Goal: Ask a question: Seek information or help from site administrators or community

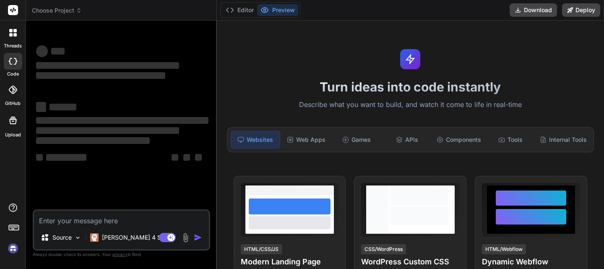
click at [11, 249] on img at bounding box center [13, 248] width 14 height 14
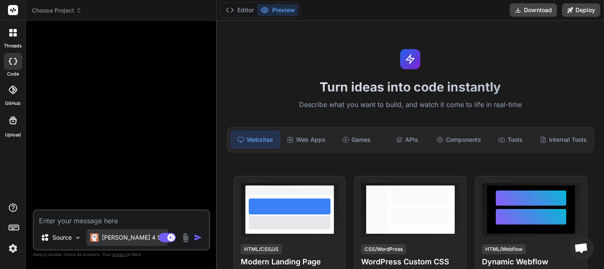
click at [123, 241] on p "[PERSON_NAME] 4 S.." at bounding box center [133, 237] width 63 height 8
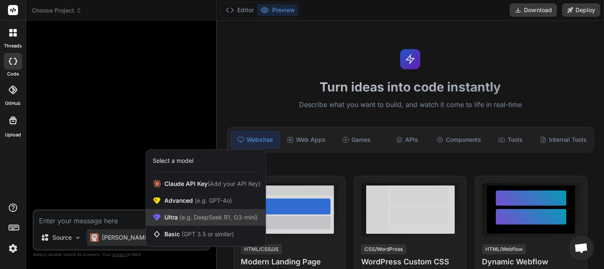
click at [210, 213] on span "Ultra (e.g. DeepSeek R1, O3-mini)" at bounding box center [210, 217] width 93 height 8
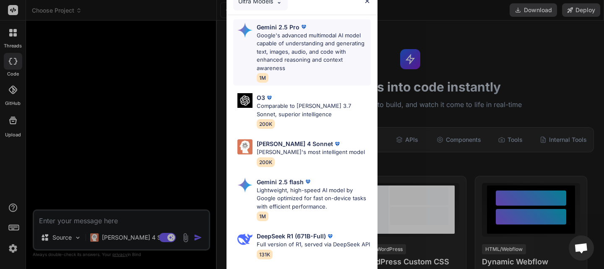
click at [302, 45] on p "Google's advanced multimodal AI model capable of understanding and generating t…" at bounding box center [314, 51] width 114 height 41
type textarea "x"
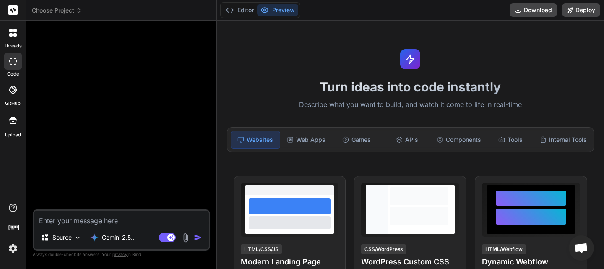
click at [146, 222] on textarea at bounding box center [121, 218] width 175 height 15
paste textarea "Loremipsumdol sit Ametco Ad elitse doeius "6796-81-13 52:45:91,945 - TEMP - Inc…"
type textarea "Conversazione con Gemini Ho questo errore "2025-08-20 14:18:39,442 - INFO - Fun…"
type textarea "x"
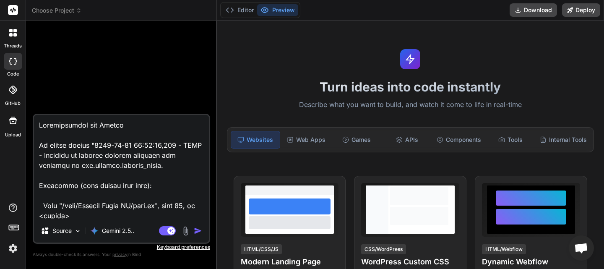
scroll to position [176255, 0]
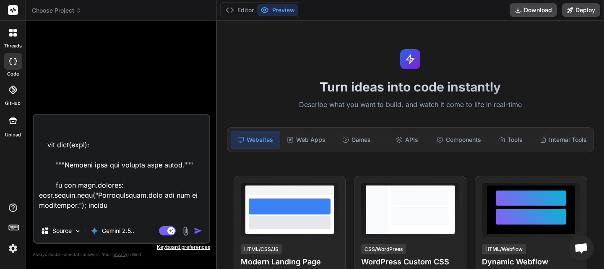
type textarea "Conversazione con Gemini Ho questo errore "2025-08-20 14:18:39,442 - INFO - Fun…"
click at [198, 231] on img "button" at bounding box center [198, 231] width 8 height 8
type textarea "x"
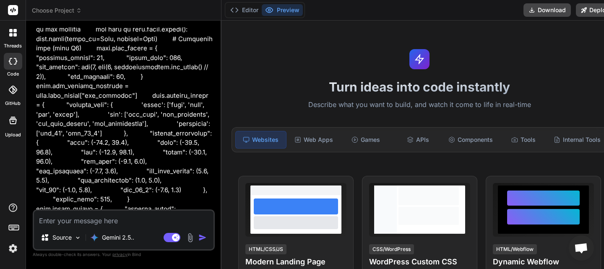
scroll to position [420, 0]
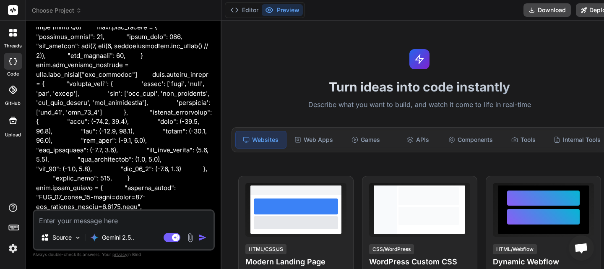
click at [109, 226] on div "Source Gemini 2.5.. Agent Mode. When this toggle is activated, AI automatically…" at bounding box center [124, 229] width 182 height 41
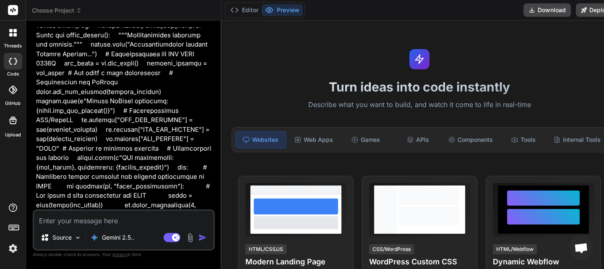
scroll to position [8183, 0]
click at [78, 219] on textarea at bounding box center [124, 218] width 180 height 15
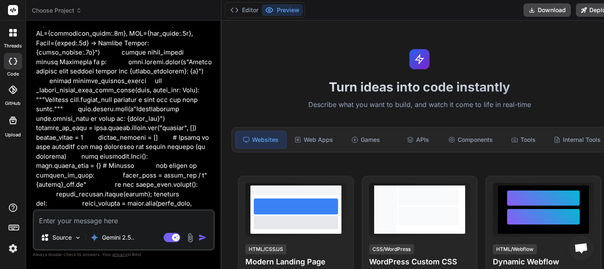
click at [201, 236] on img "button" at bounding box center [202, 237] width 8 height 8
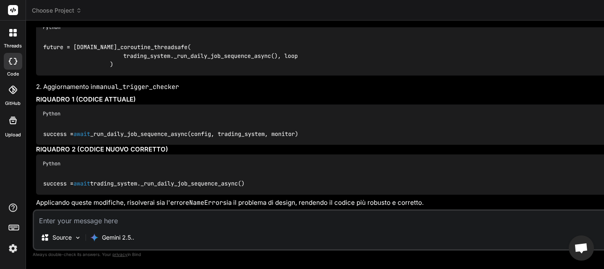
scroll to position [35819, 0]
click at [18, 30] on div at bounding box center [13, 33] width 18 height 18
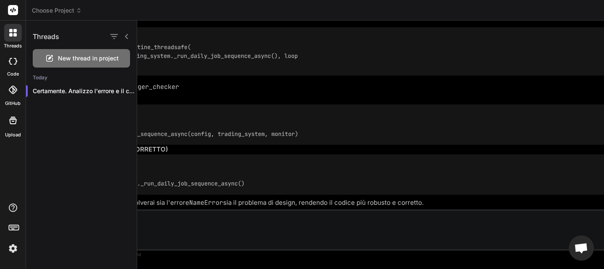
click at [17, 10] on rect at bounding box center [13, 10] width 10 height 10
click at [16, 36] on icon at bounding box center [14, 34] width 3 height 3
click at [68, 56] on span "New thread in project" at bounding box center [88, 58] width 61 height 8
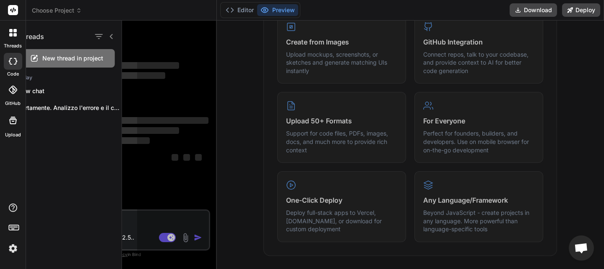
scroll to position [16, 0]
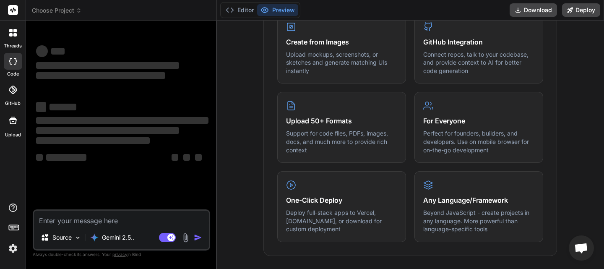
type textarea "x"
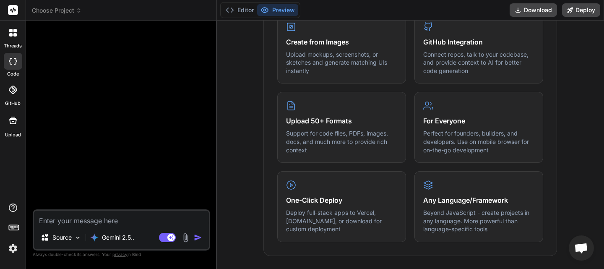
click at [143, 218] on textarea at bounding box center [121, 218] width 175 height 15
paste textarea "abbiamo ancora problemi "2025-08-20 14:28:48,825 - INFO - DEBUG: CKPT (filtered…"
type textarea "abbiamo ancora problemi "2025-08-20 14:28:48,825 - INFO - DEBUG: CKPT (filtered…"
type textarea "x"
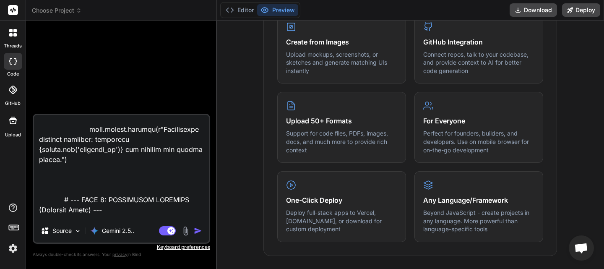
scroll to position [363389, 0]
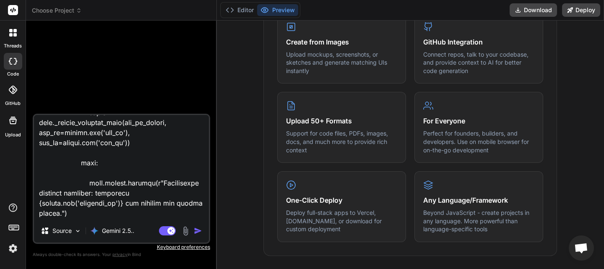
drag, startPoint x: 66, startPoint y: 212, endPoint x: 17, endPoint y: 171, distance: 64.1
click at [17, 171] on div "threads code GitHub Upload Choose Project Created with Pixso. Custom Bot Bind A…" at bounding box center [302, 134] width 604 height 269
type textarea "abbiamo ancora problemi "2025-08-20 14:28:48,825 - INFO - DEBUG: CKPT (filtered…"
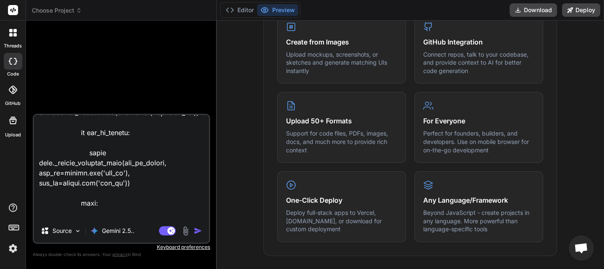
type textarea "x"
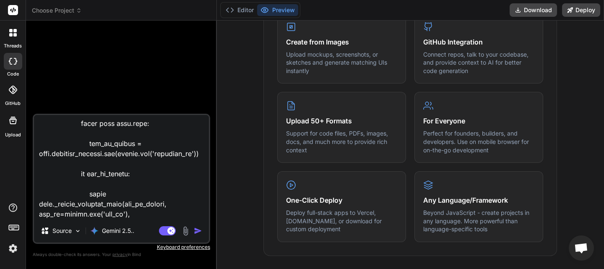
click at [62, 201] on textarea at bounding box center [121, 167] width 175 height 104
paste textarea "PRIMA SPIEGAMI QUALI SONO I PROBLEMI E COME RISOLVERE, poi Dammi le correzioni …"
type textarea "abbiamo ancora problemi "2025-08-20 14:28:48,825 - INFO - DEBUG: CKPT (filtered…"
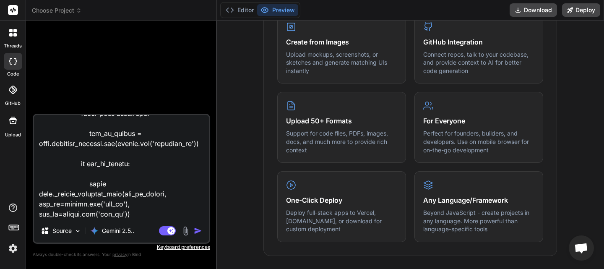
type textarea "x"
type textarea "abbiamo ancora problemi "2025-08-20 14:28:48,825 - INFO - DEBUG: CKPT (filtered…"
click at [196, 233] on img "button" at bounding box center [198, 231] width 8 height 8
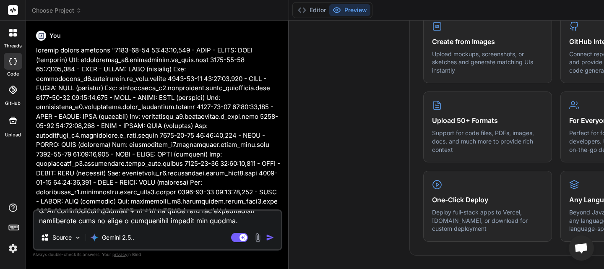
type textarea "x"
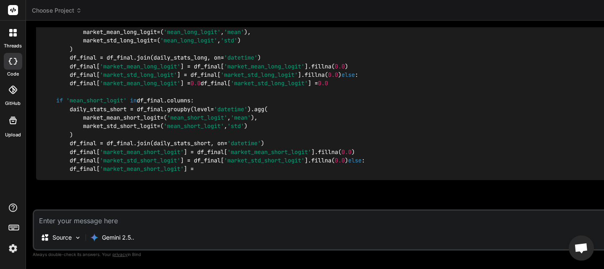
scroll to position [81229, 0]
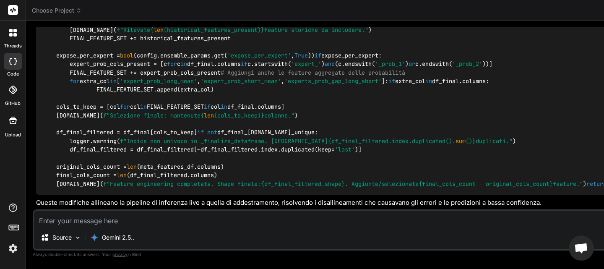
type textarea "x"
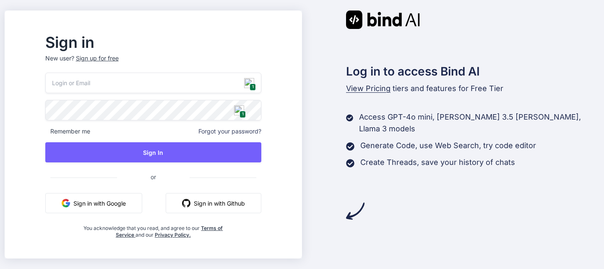
drag, startPoint x: 273, startPoint y: 81, endPoint x: 276, endPoint y: 91, distance: 10.4
click at [254, 81] on img at bounding box center [249, 83] width 10 height 10
type input "[EMAIL_ADDRESS][DOMAIN_NAME]"
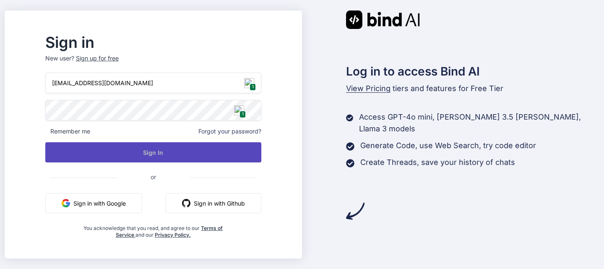
click at [206, 156] on button "Sign In" at bounding box center [153, 152] width 216 height 20
